Goal: Task Accomplishment & Management: Manage account settings

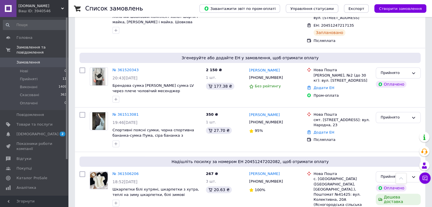
scroll to position [142, 0]
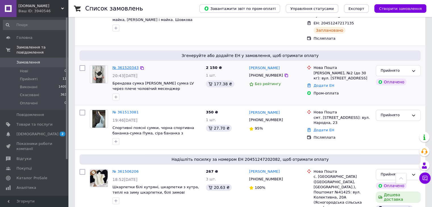
click at [123, 66] on link "№ 361520343" at bounding box center [125, 68] width 26 height 4
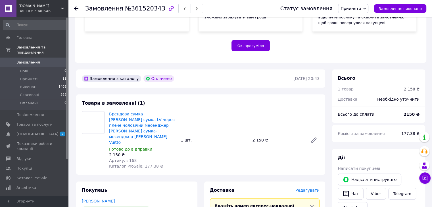
scroll to position [113, 0]
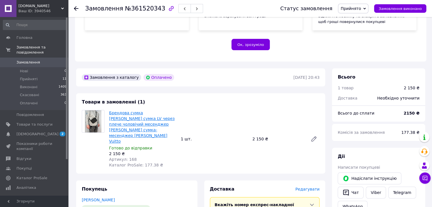
click at [130, 115] on link "Брендова сумка [PERSON_NAME] сумка LV через плече чоловічий месенджер [PERSON_N…" at bounding box center [142, 127] width 66 height 33
click at [129, 157] on span "Артикул: 168" at bounding box center [123, 159] width 28 height 5
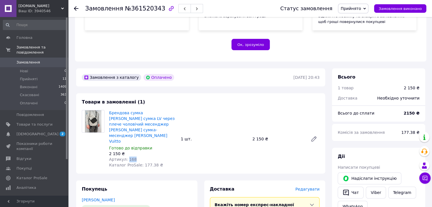
click at [129, 157] on span "Артикул: 168" at bounding box center [123, 159] width 28 height 5
copy span "168"
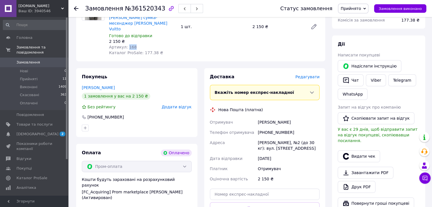
scroll to position [227, 0]
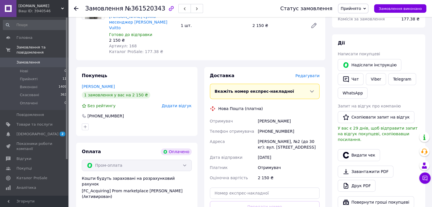
click at [199, 70] on div "Покупець [PERSON_NAME] 1 замовлення у вас на 2 150 ₴ Без рейтингу Додати відгук…" at bounding box center [137, 155] width 128 height 176
click at [266, 116] on div "[PERSON_NAME]" at bounding box center [288, 121] width 64 height 10
copy div "[PERSON_NAME]"
click at [283, 116] on div "[PERSON_NAME]" at bounding box center [288, 121] width 64 height 10
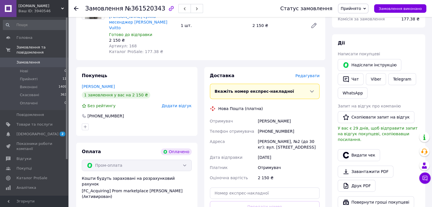
click at [283, 116] on div "[PERSON_NAME]" at bounding box center [288, 121] width 64 height 10
copy div "Валим"
click at [272, 126] on div "[PHONE_NUMBER]" at bounding box center [288, 131] width 64 height 10
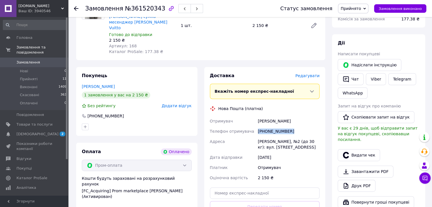
copy div "[PHONE_NUMBER]"
click at [264, 136] on div "[PERSON_NAME], №2 (до 30 кг): вул. [STREET_ADDRESS]" at bounding box center [288, 144] width 64 height 16
copy div "[PERSON_NAME]"
click at [33, 9] on div "Ваш ID: 3940546" at bounding box center [43, 11] width 50 height 5
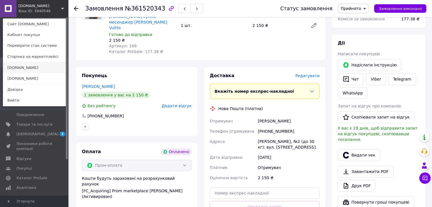
click at [27, 64] on link "[DOMAIN_NAME]" at bounding box center [34, 67] width 62 height 11
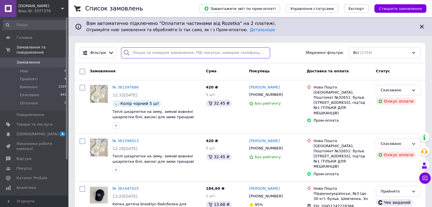
click at [159, 51] on input "search" at bounding box center [195, 52] width 149 height 11
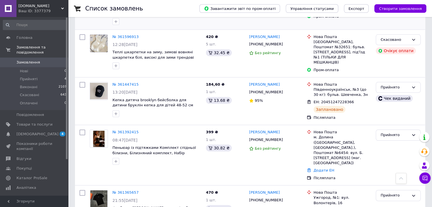
scroll to position [113, 0]
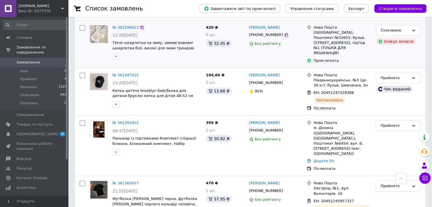
paste input "361392415"
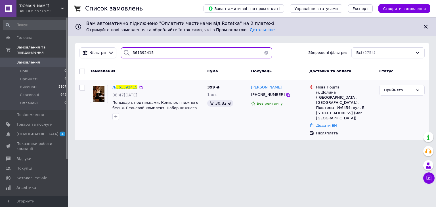
type input "361392415"
click at [127, 87] on span "361392415" at bounding box center [126, 87] width 21 height 4
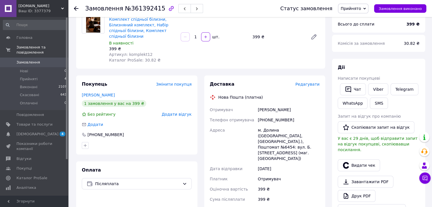
scroll to position [57, 0]
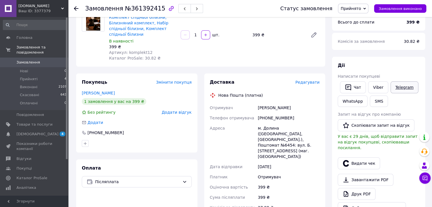
click at [401, 85] on link "Telegram" at bounding box center [404, 87] width 28 height 12
